Goal: Communication & Community: Ask a question

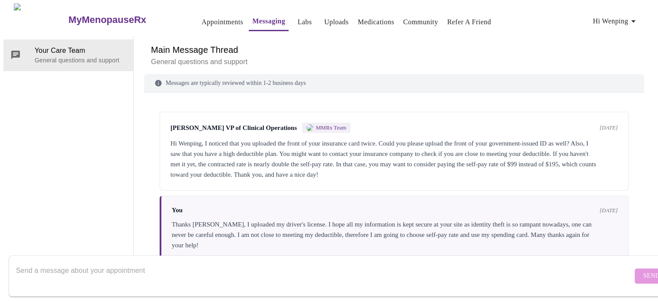
scroll to position [892, 0]
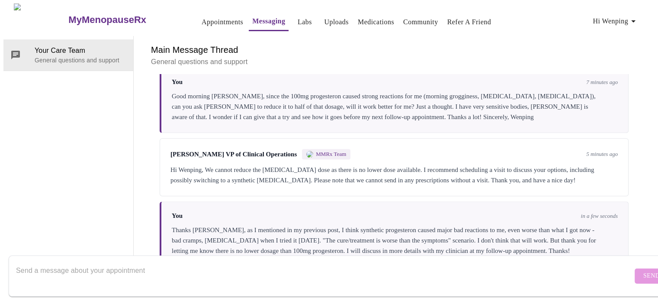
click at [165, 262] on textarea "Send a message about your appointment" at bounding box center [324, 276] width 616 height 28
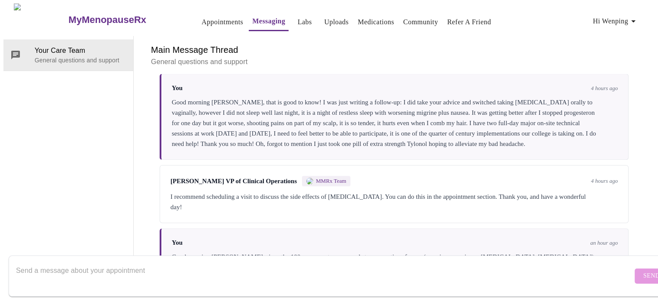
scroll to position [677, 0]
